Goal: Obtain resource: Obtain resource

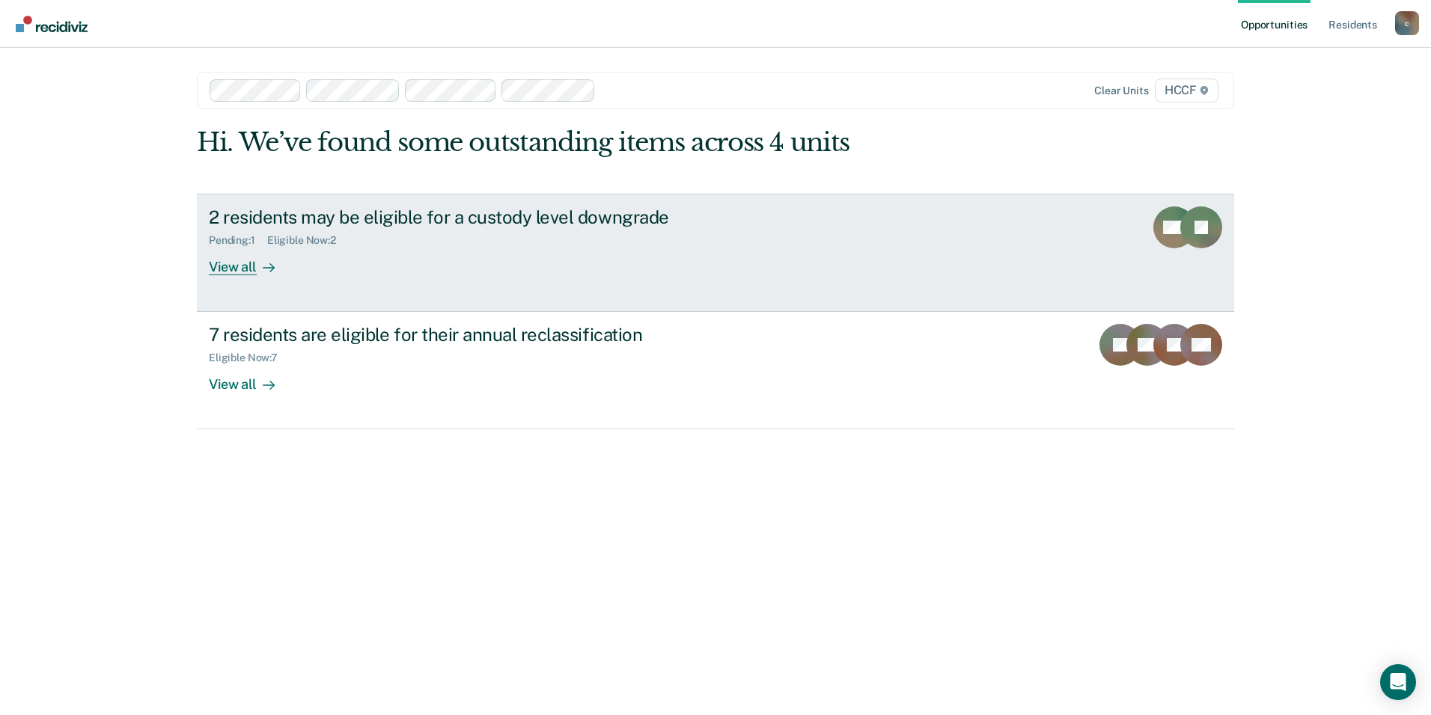
click at [310, 243] on div "Eligible Now : 2" at bounding box center [307, 240] width 81 height 13
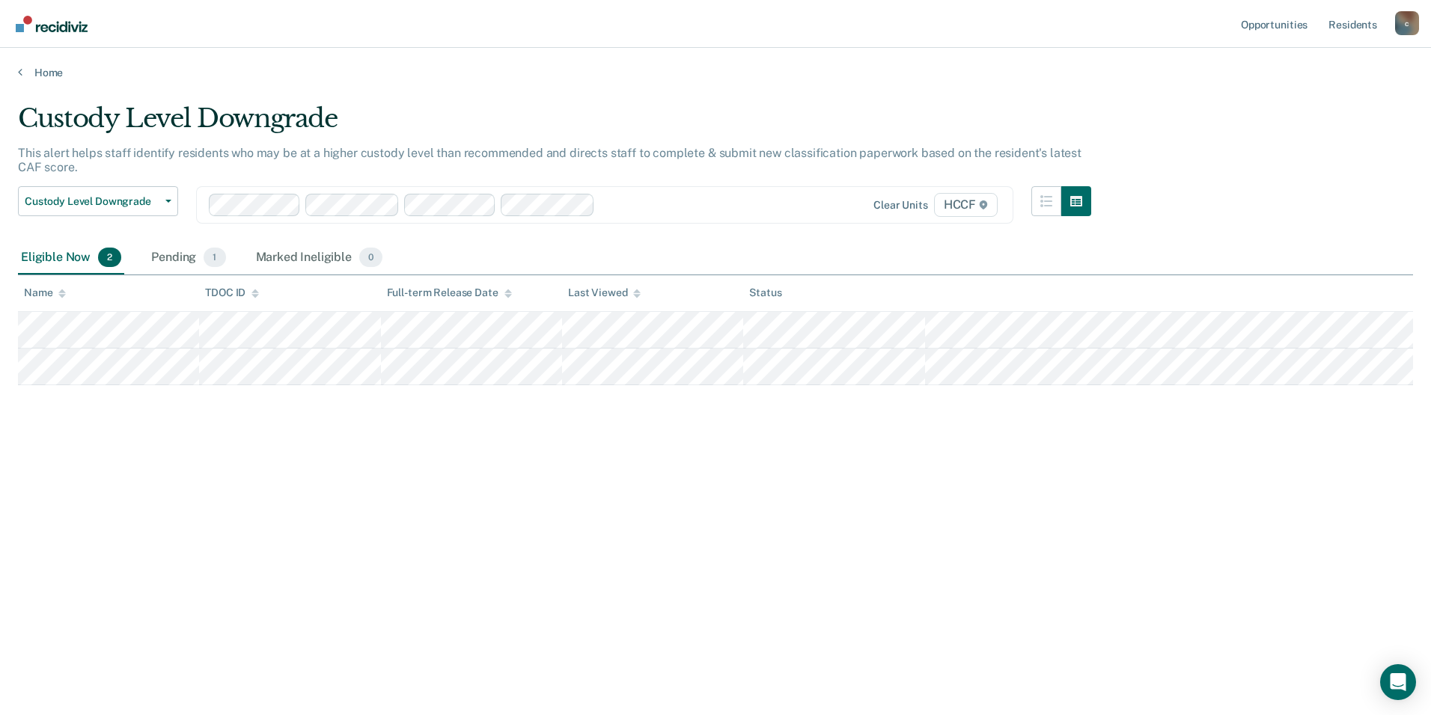
click at [85, 257] on div "Eligible Now 2" at bounding box center [71, 258] width 106 height 33
click at [94, 255] on div "Eligible Now 2" at bounding box center [71, 258] width 106 height 33
click at [109, 257] on span "2" at bounding box center [109, 257] width 23 height 19
click at [312, 251] on div "Marked Ineligible 0" at bounding box center [319, 258] width 133 height 33
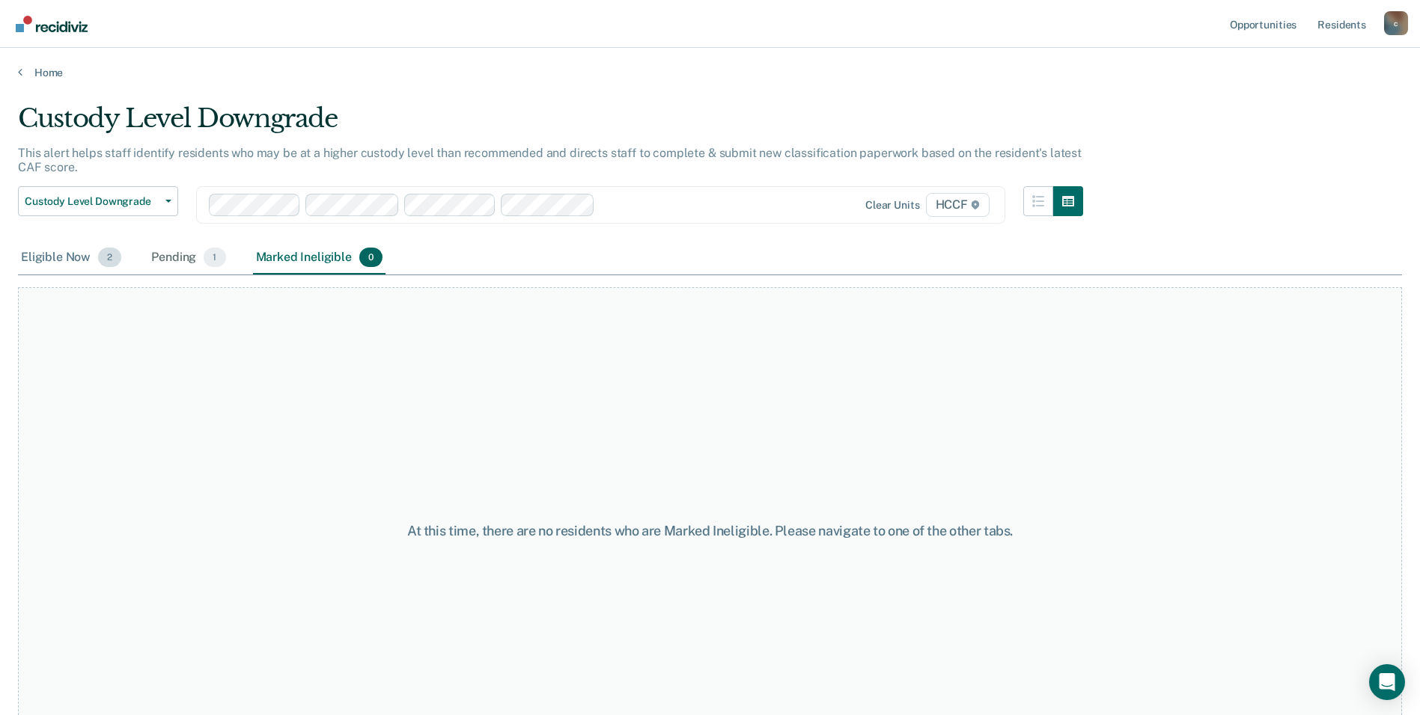
click at [63, 256] on div "Eligible Now 2" at bounding box center [71, 258] width 106 height 33
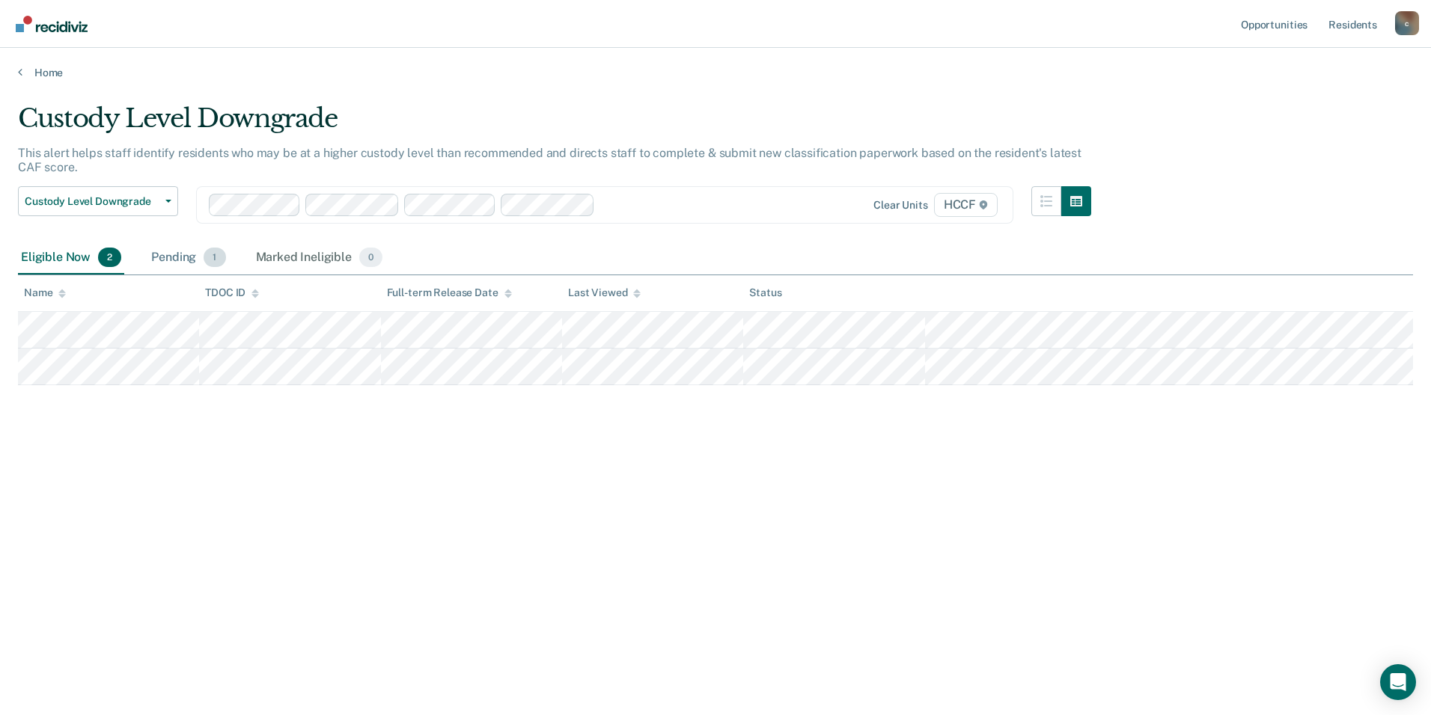
click at [172, 245] on div "Pending 1" at bounding box center [188, 258] width 80 height 33
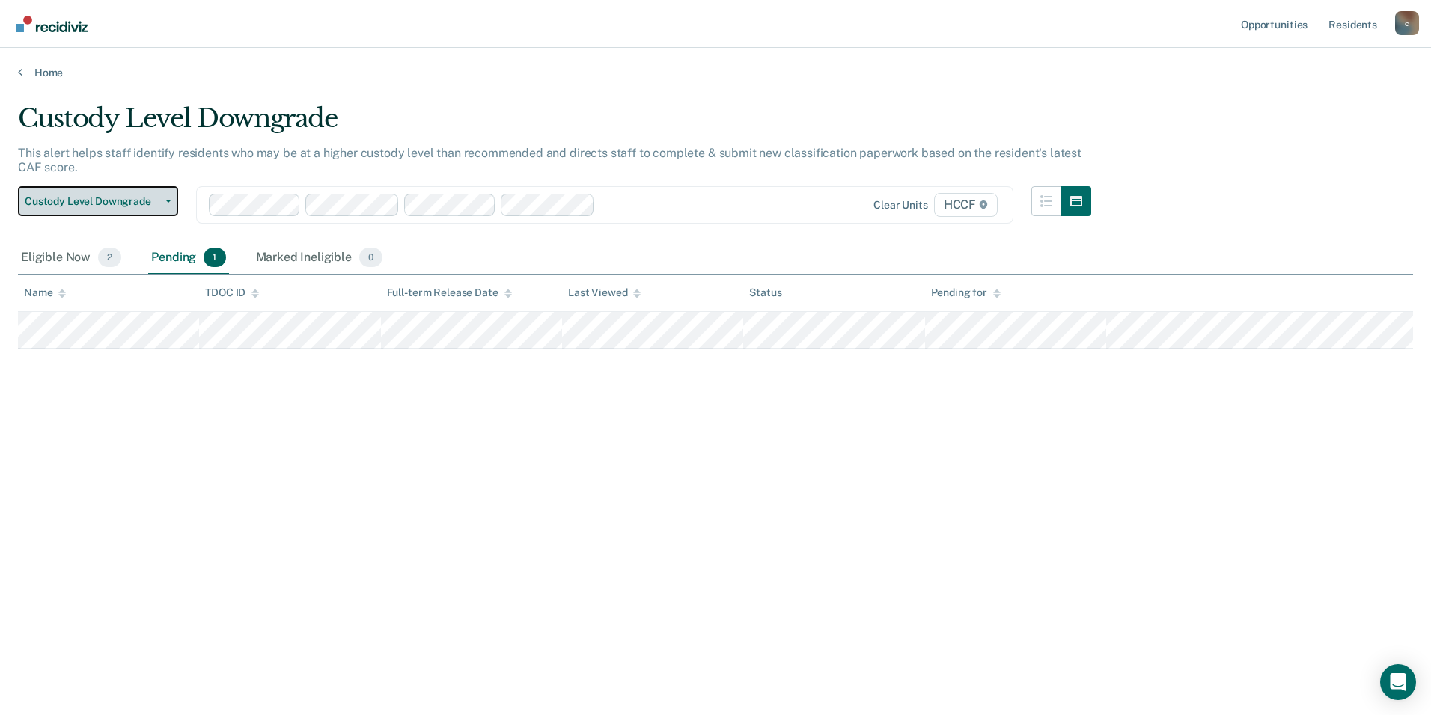
click at [159, 202] on span "button" at bounding box center [165, 201] width 12 height 3
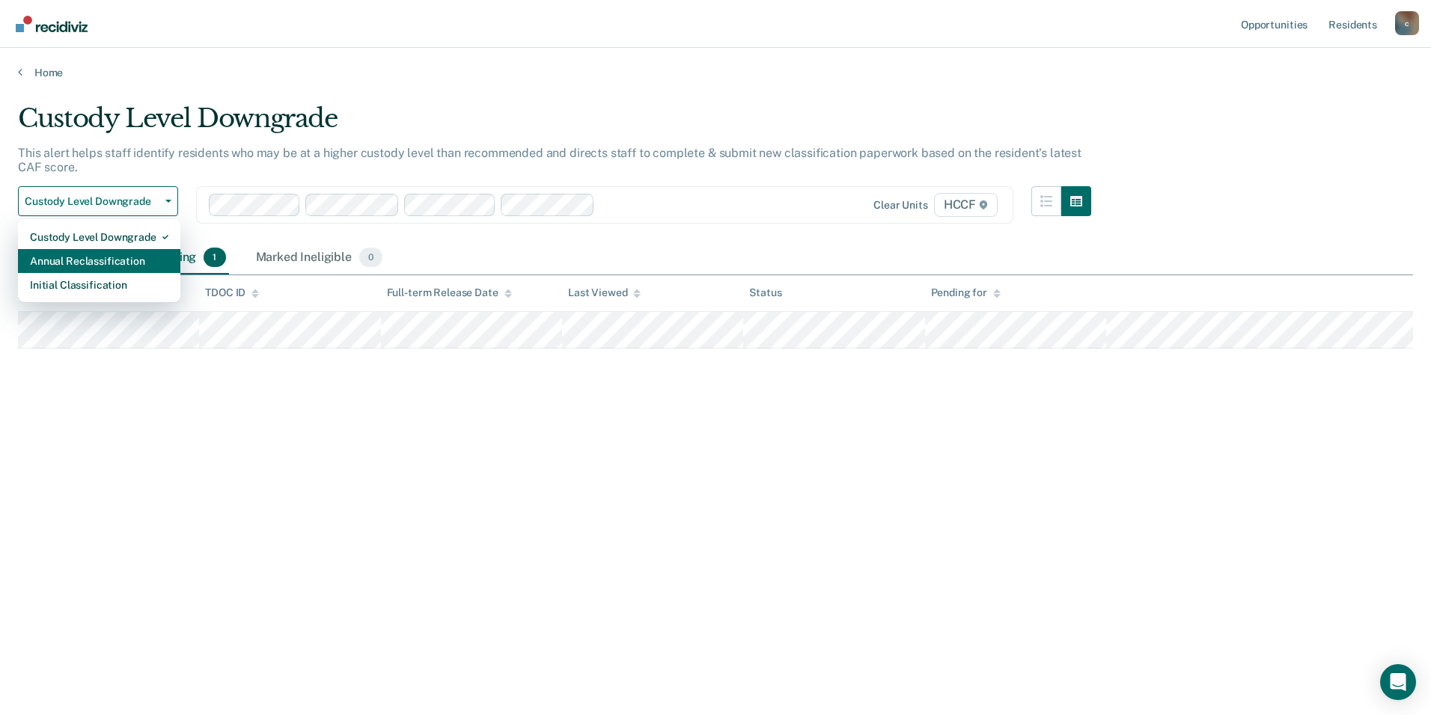
click at [134, 257] on div "Annual Reclassification" at bounding box center [99, 261] width 138 height 24
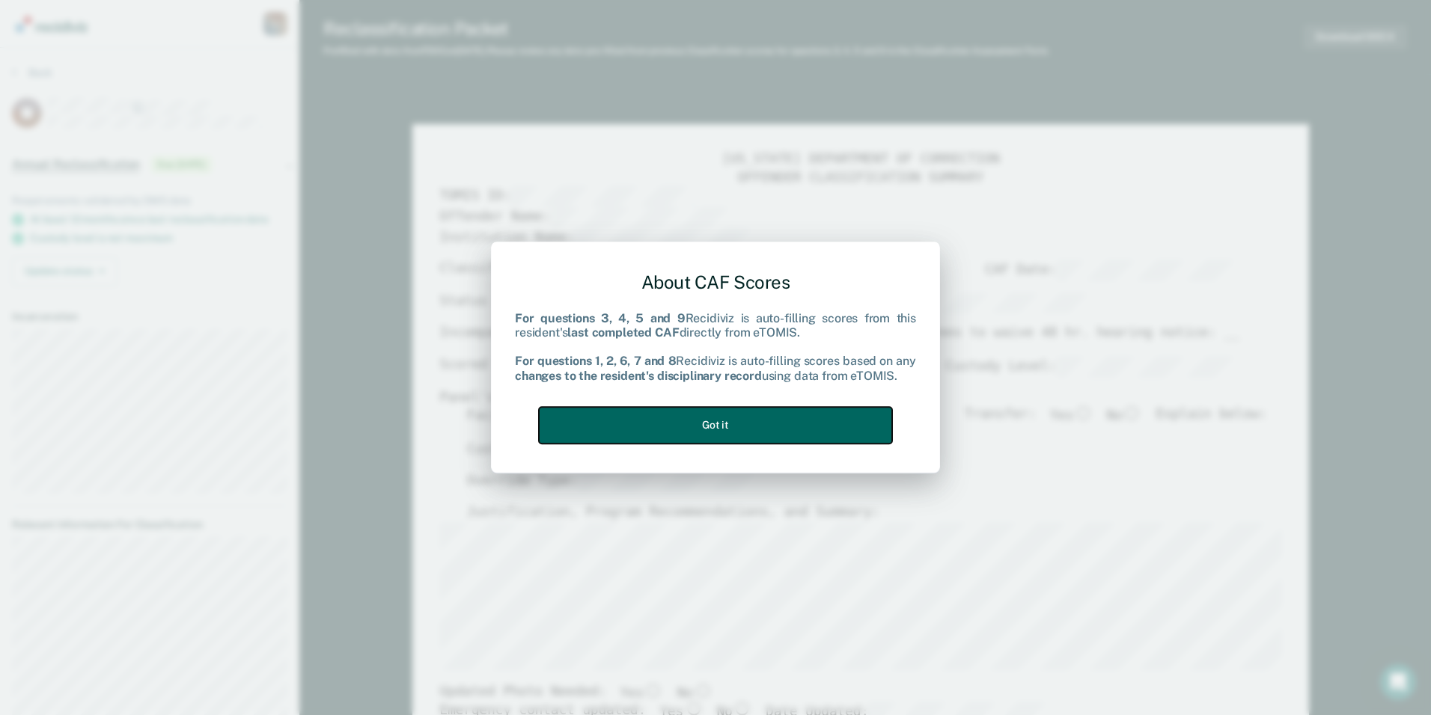
click at [822, 423] on button "Got it" at bounding box center [715, 425] width 353 height 37
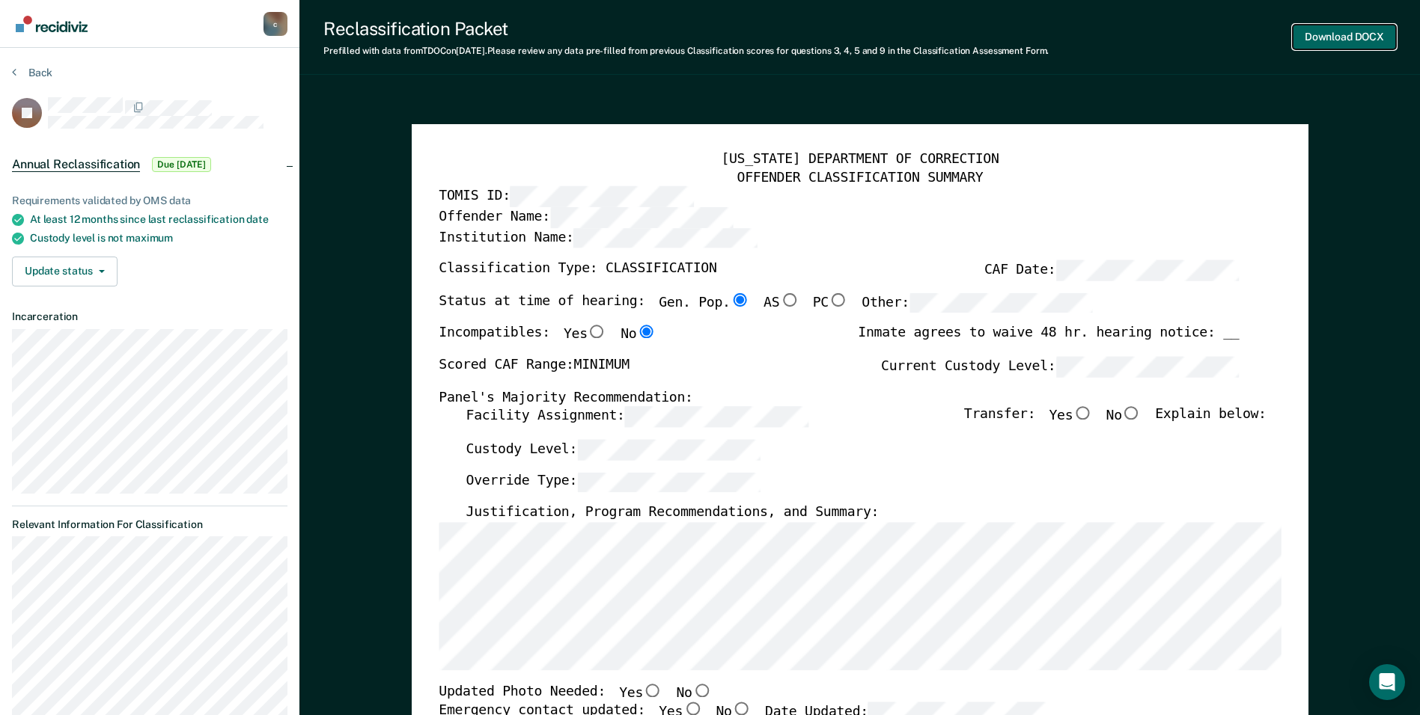
click at [1329, 31] on button "Download DOCX" at bounding box center [1344, 37] width 103 height 25
type textarea "x"
